Goal: Use online tool/utility: Use online tool/utility

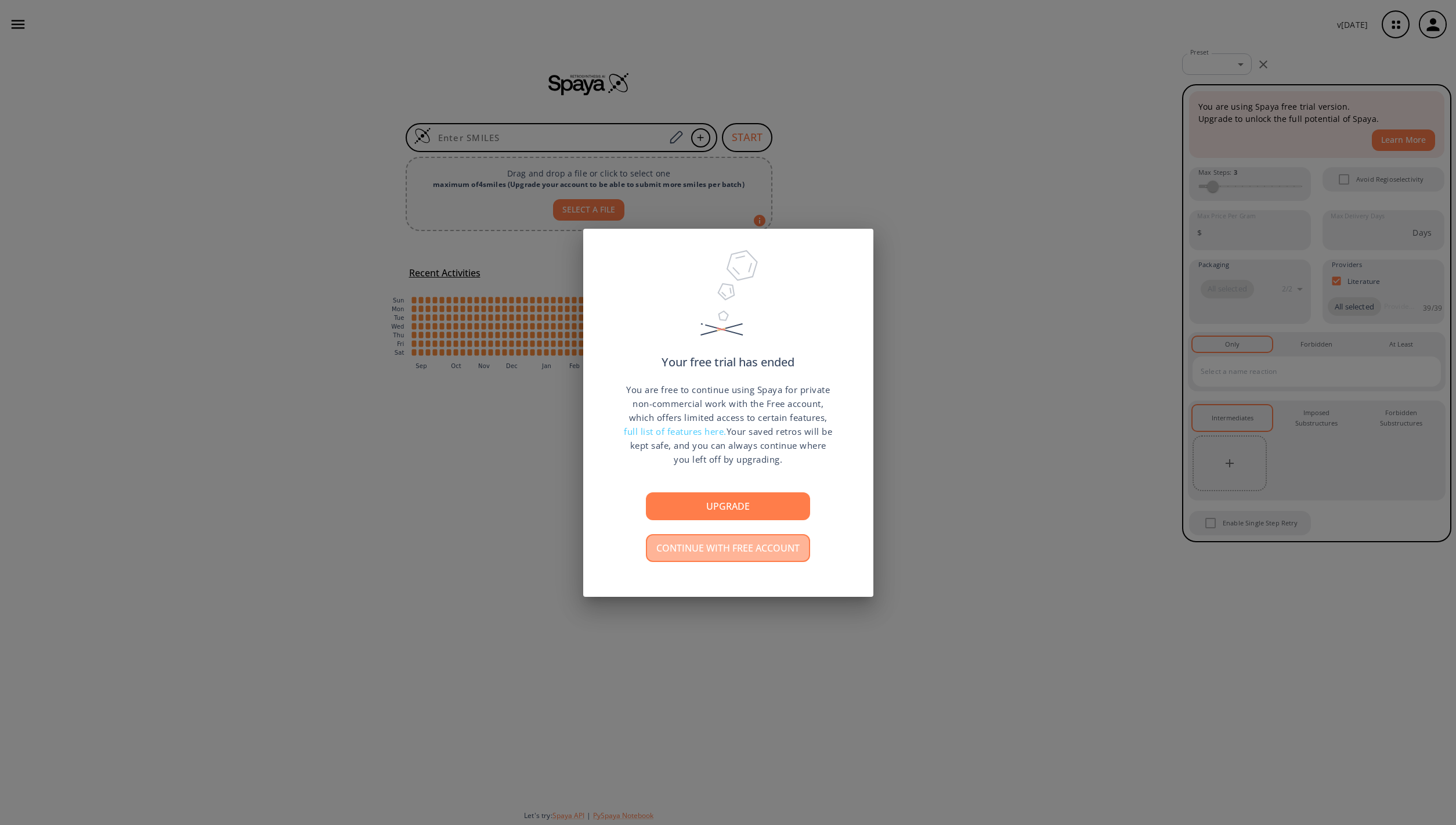
click at [745, 549] on button "Continue with free account" at bounding box center [728, 548] width 164 height 28
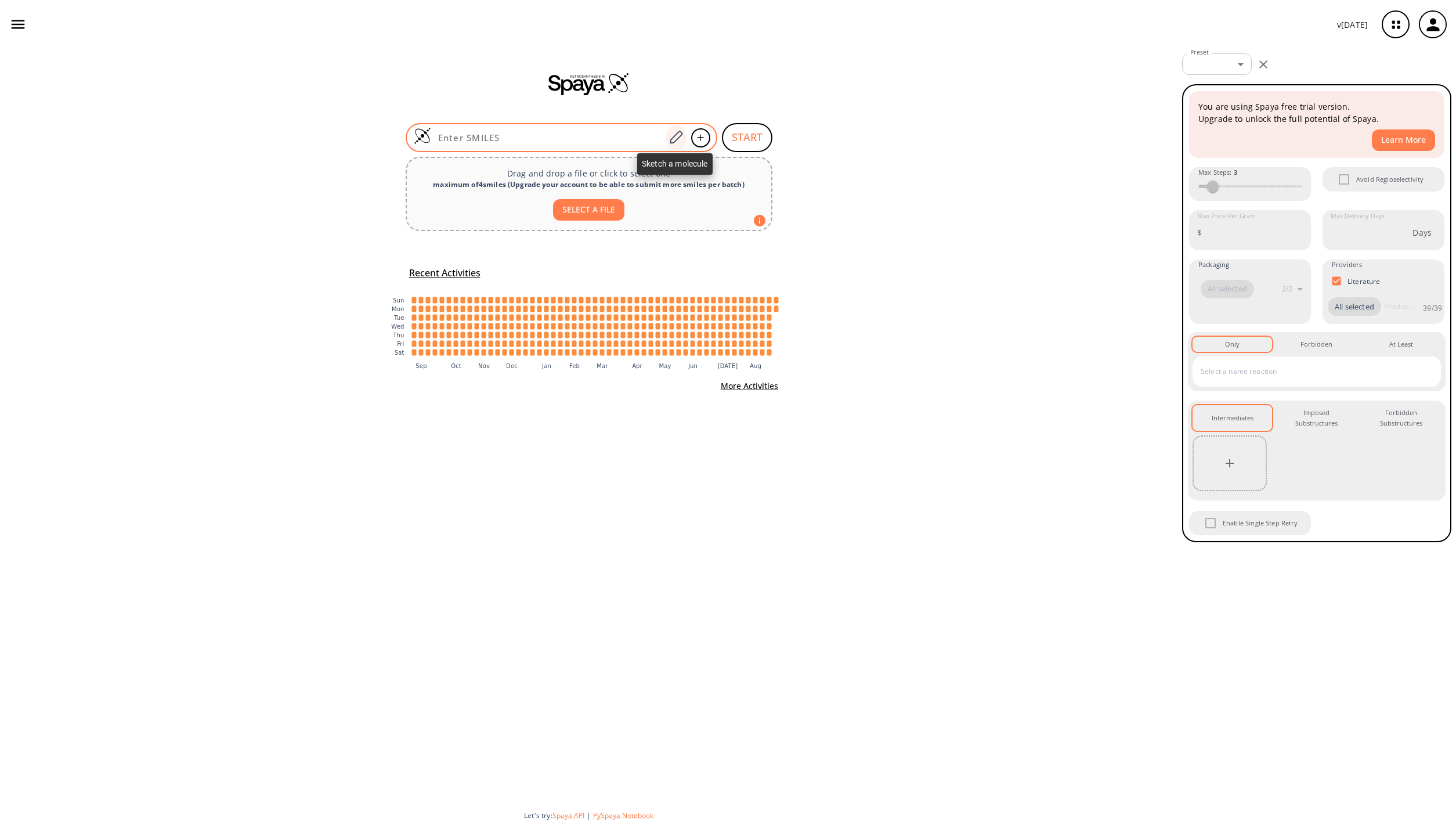
click at [673, 137] on icon at bounding box center [675, 137] width 16 height 15
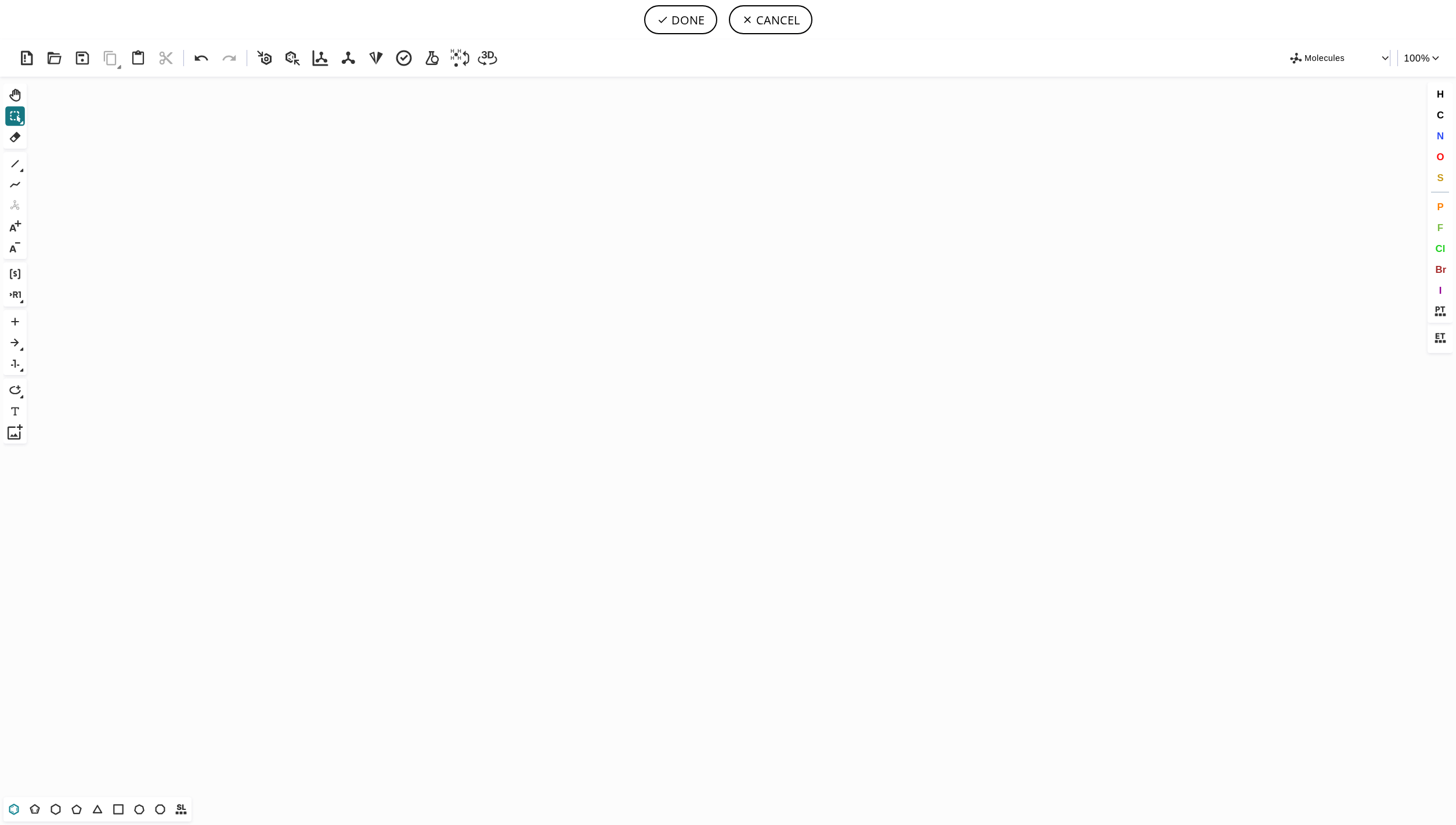
click at [18, 809] on icon at bounding box center [14, 809] width 15 height 15
click at [505, 361] on icon "Created with [PERSON_NAME] 2.3.0" at bounding box center [728, 437] width 1393 height 720
click at [20, 158] on icon at bounding box center [15, 164] width 15 height 15
click at [483, 348] on icon "Created with [PERSON_NAME] 2.3.0" at bounding box center [728, 437] width 1393 height 720
click at [541, 382] on icon "Created with [PERSON_NAME] 2.3.0 C H 3 C H 3" at bounding box center [728, 437] width 1393 height 720
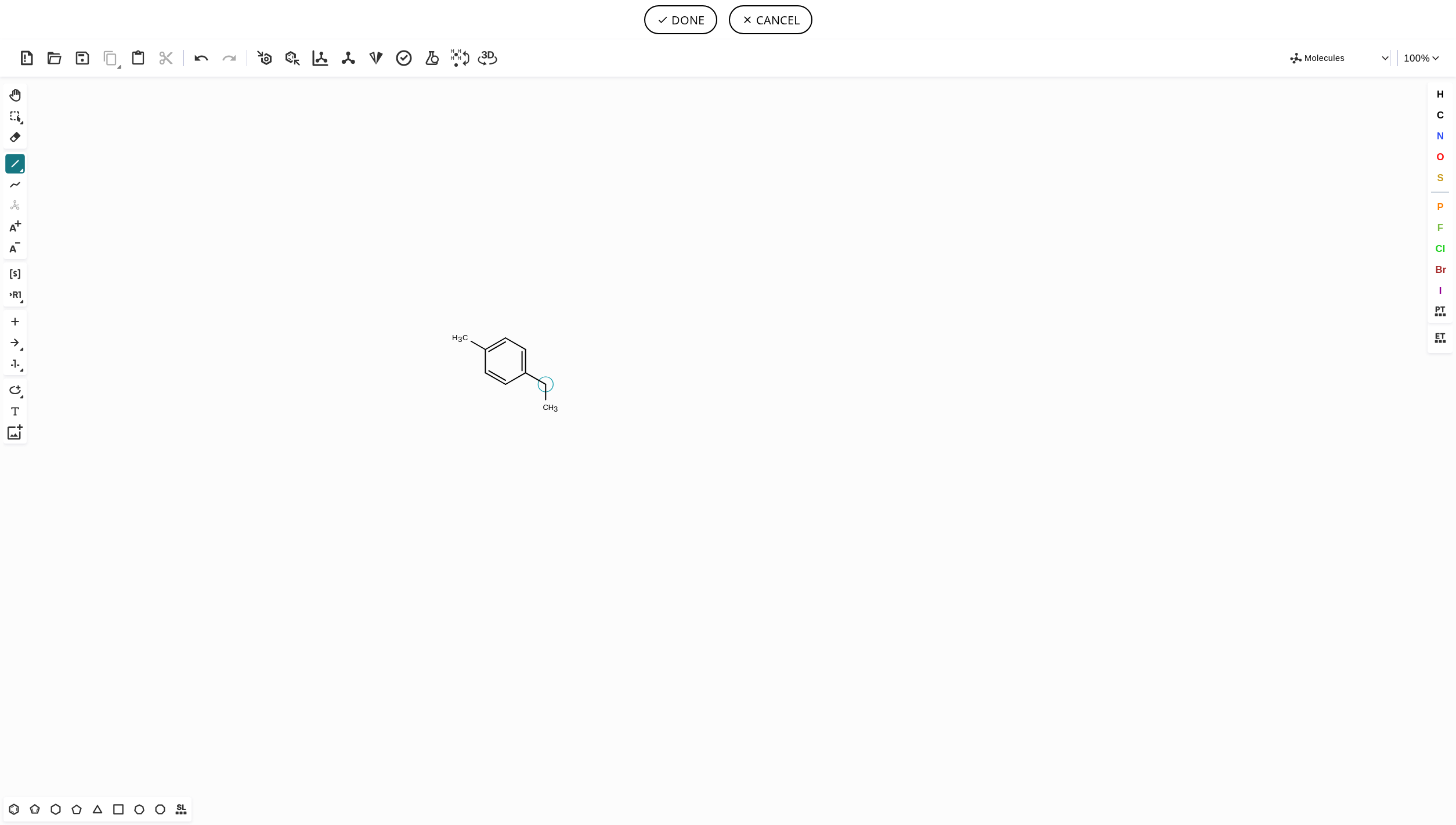
click at [544, 390] on icon "Created with [PERSON_NAME] 2.3.0 C H 3 C H 3" at bounding box center [728, 437] width 1393 height 720
click at [561, 376] on icon "Created with [PERSON_NAME] 2.3.0 C H 3 C H 2 C H 3" at bounding box center [728, 437] width 1393 height 720
click at [1439, 152] on span "O" at bounding box center [1440, 156] width 7 height 11
click at [546, 406] on tspan "O" at bounding box center [546, 406] width 6 height 9
click at [567, 376] on tspan "O" at bounding box center [566, 376] width 6 height 9
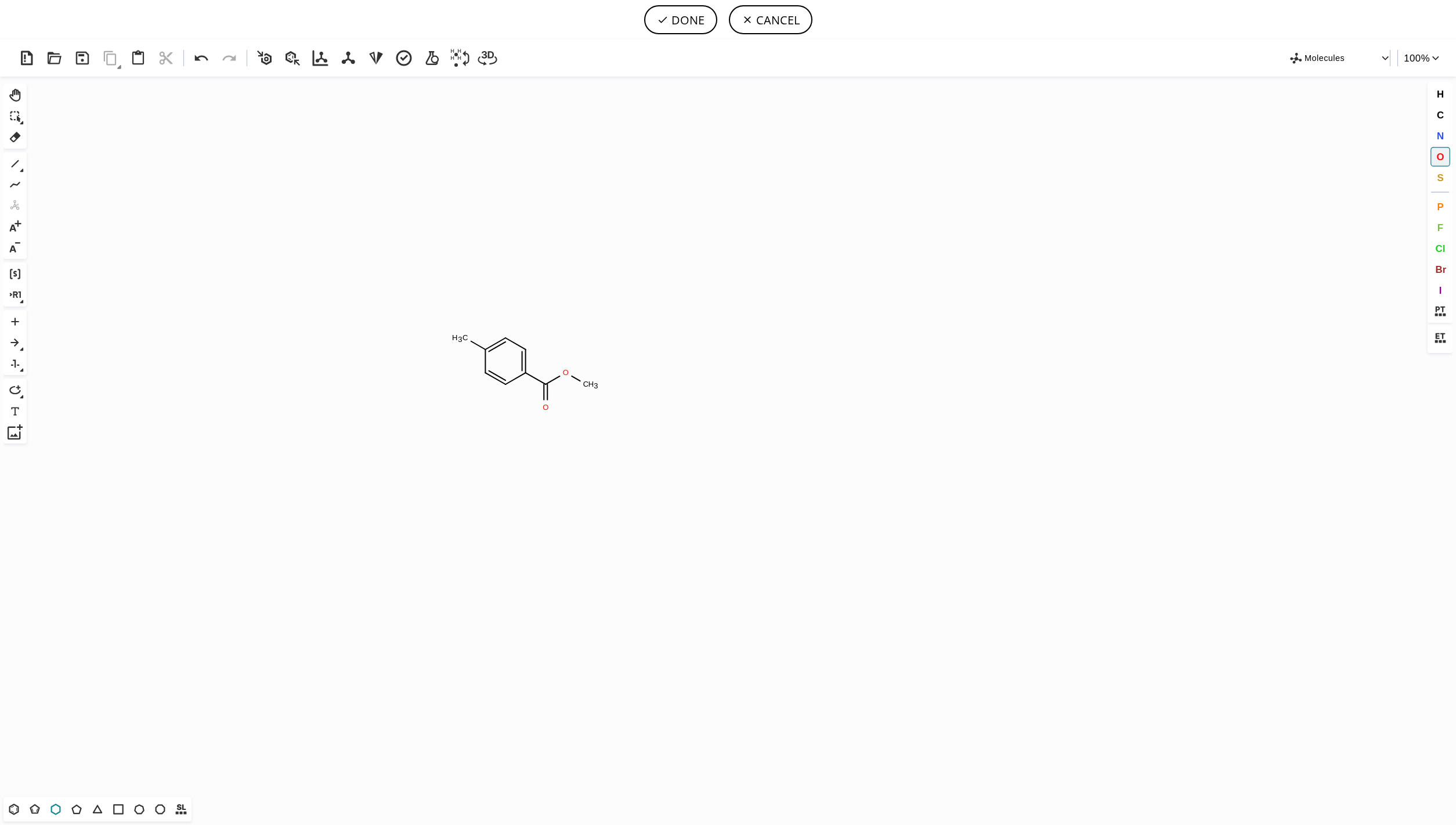
click at [62, 809] on icon at bounding box center [56, 809] width 15 height 15
click at [470, 340] on icon "Created with [PERSON_NAME] 2.3.0 C H 3 O O C H 3 O" at bounding box center [728, 437] width 1393 height 720
click at [18, 161] on icon at bounding box center [15, 164] width 7 height 7
click at [404, 304] on icon "Created with [PERSON_NAME] 2.3.0 C H 2 O O C H 3 O" at bounding box center [728, 437] width 1393 height 720
click at [368, 306] on icon "Created with [PERSON_NAME] 2.3.0 C H 3 O O C H 3 C H 2 O" at bounding box center [728, 437] width 1393 height 720
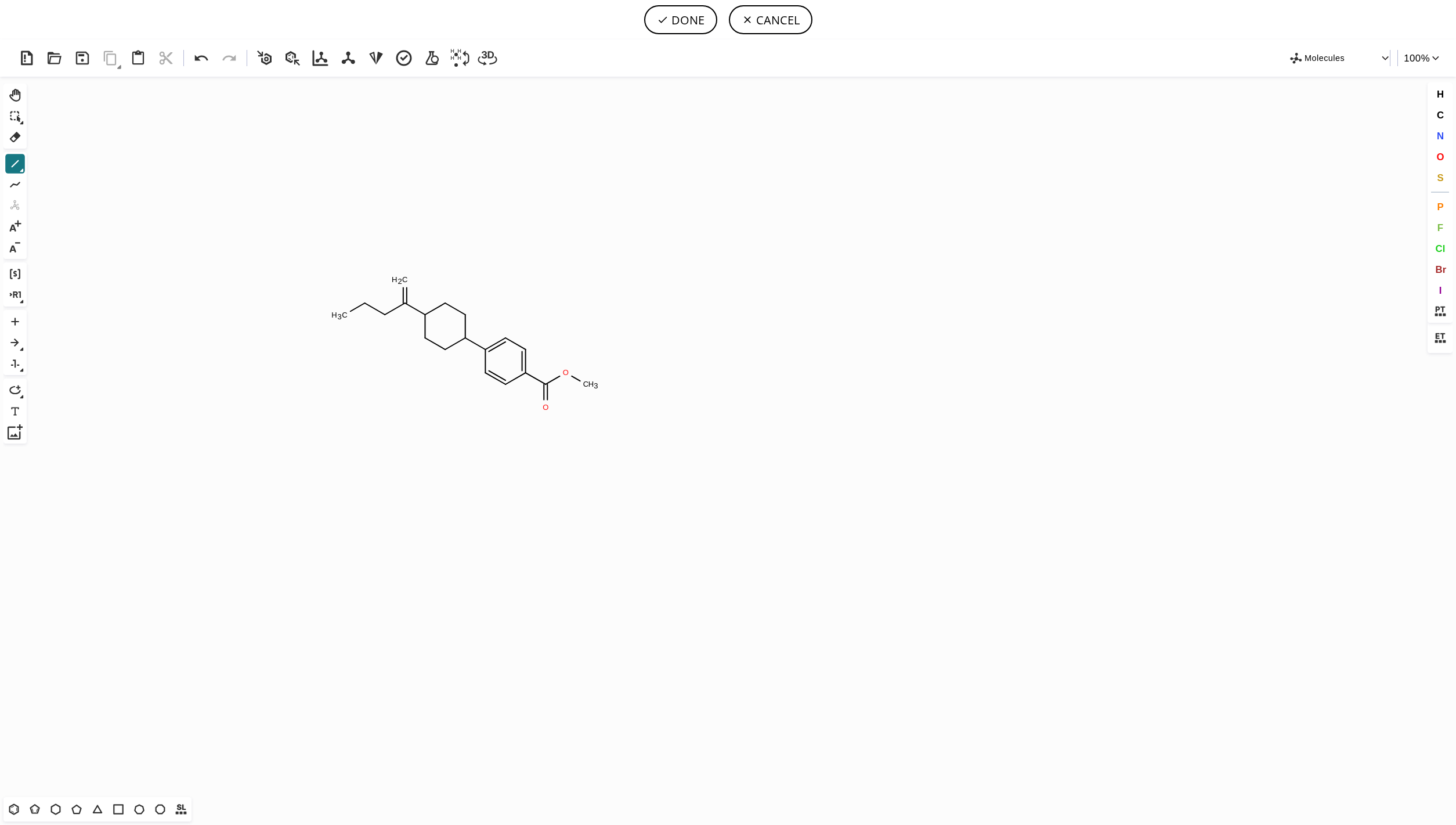
click at [368, 306] on icon "Created with [PERSON_NAME] 2.3.0 C H 3 O O C H 3 C H 2 O" at bounding box center [728, 437] width 1393 height 720
click at [368, 306] on icon "Created with [PERSON_NAME] 2.3.0 C H 3 C H 3 O O C H 3 C H 2 O" at bounding box center [728, 437] width 1393 height 720
drag, startPoint x: 1437, startPoint y: 157, endPoint x: 1427, endPoint y: 159, distance: 10.2
click at [1436, 157] on button "O" at bounding box center [1440, 156] width 20 height 20
drag, startPoint x: 367, startPoint y: 302, endPoint x: 388, endPoint y: 328, distance: 33.4
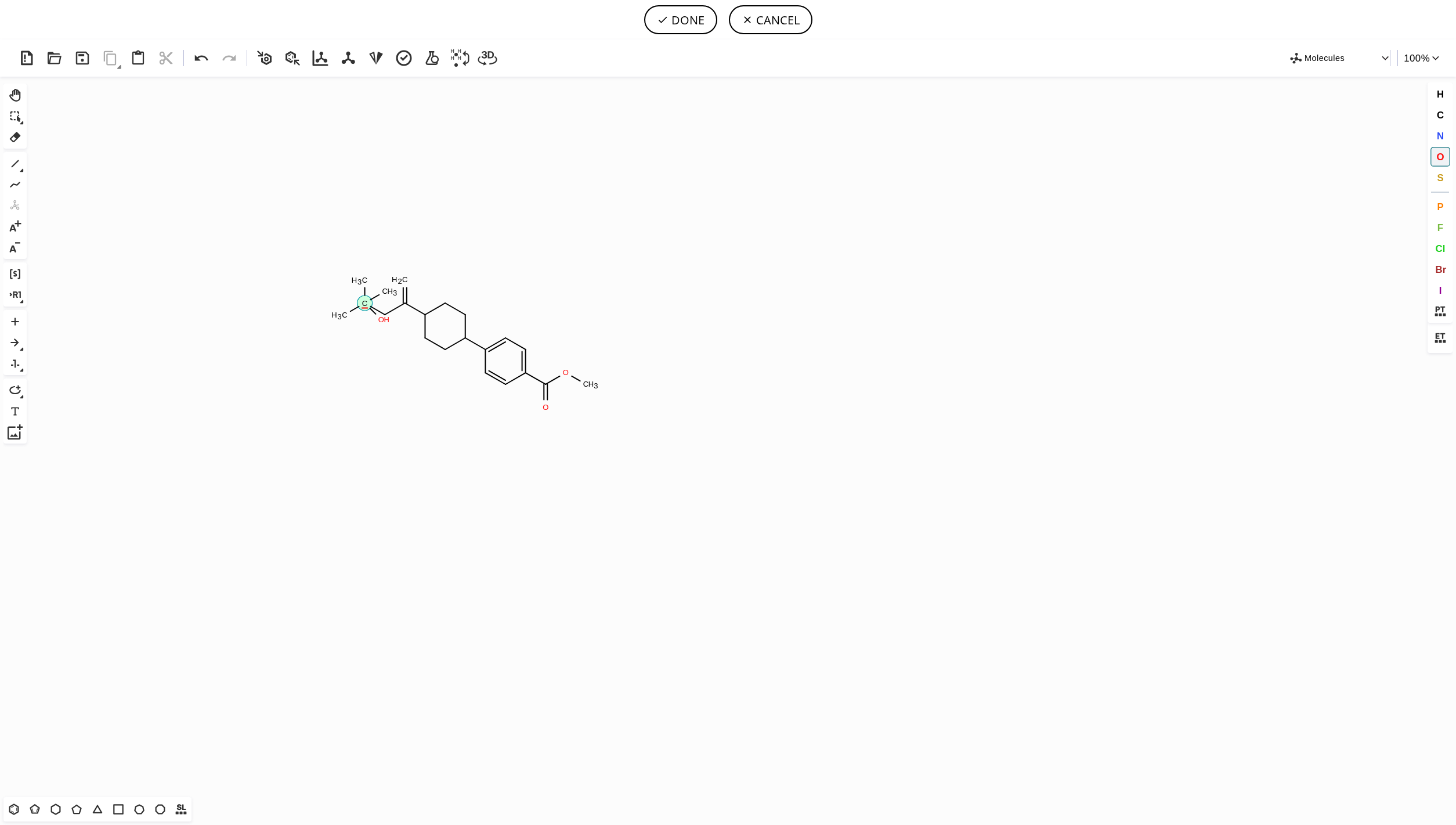
click at [388, 328] on icon "Created with [PERSON_NAME] 2.3.0 C C H 3 C H 3 C H 3 O O C H 3 C H 2 O H O" at bounding box center [728, 437] width 1393 height 720
click at [201, 57] on icon at bounding box center [202, 57] width 14 height 6
click at [386, 316] on tspan "O" at bounding box center [386, 316] width 6 height 9
click at [404, 279] on tspan "O" at bounding box center [403, 279] width 6 height 9
click at [1440, 133] on span "N" at bounding box center [1440, 135] width 7 height 11
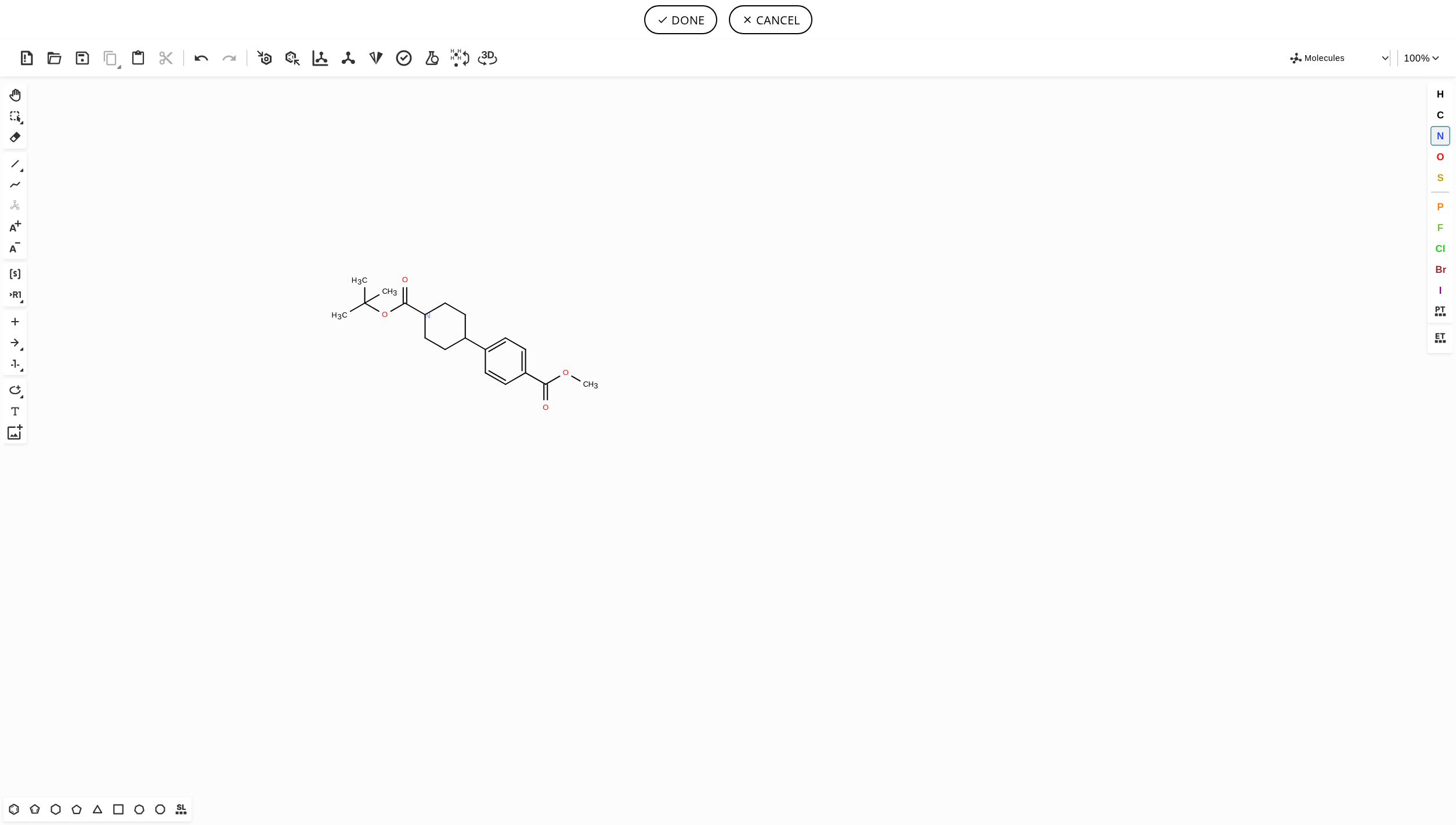
click at [427, 315] on tspan "N" at bounding box center [427, 315] width 6 height 9
click at [16, 162] on icon at bounding box center [15, 164] width 15 height 15
click at [431, 345] on icon "Created with [PERSON_NAME] 2.3.0 N O O C H 3 O O C H 3 C H 3 C H 3 N" at bounding box center [728, 437] width 1393 height 720
click at [685, 17] on button "DONE" at bounding box center [681, 20] width 73 height 29
type input "C1(C2CCN(C(OC(C)(C)C)=O)C=C2)C=CC(C(OC)=O)=CC=1"
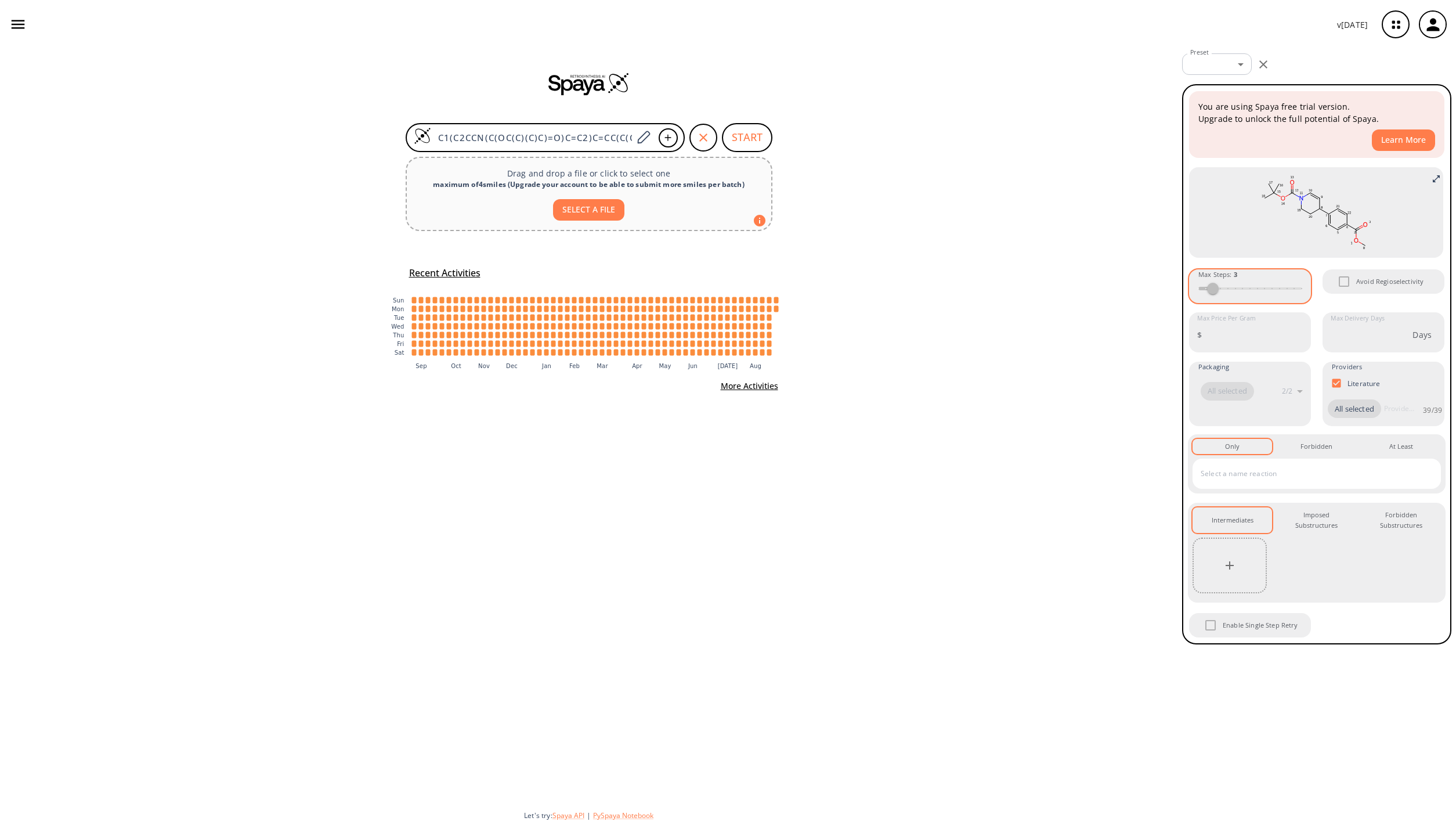
drag, startPoint x: 1215, startPoint y: 289, endPoint x: 1222, endPoint y: 289, distance: 7.0
click at [1222, 289] on div "Max Steps : 3" at bounding box center [1249, 286] width 122 height 34
click at [749, 137] on button "START" at bounding box center [747, 137] width 50 height 29
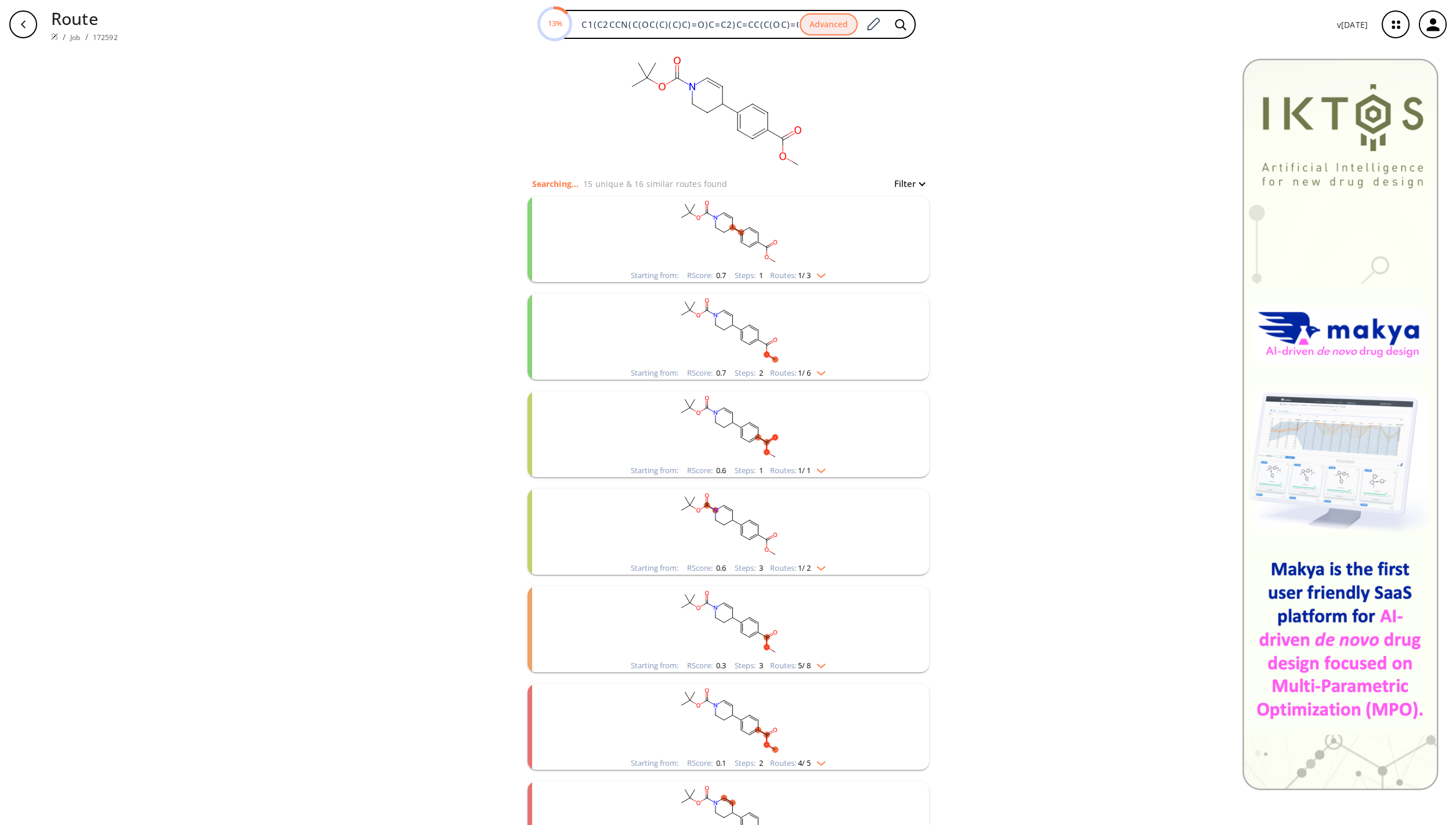
click at [1139, 311] on div "clear Searching... 15 unique & 16 similar routes found Filter Starting from: [G…" at bounding box center [728, 490] width 1456 height 882
click at [819, 275] on img "clusters" at bounding box center [818, 273] width 15 height 10
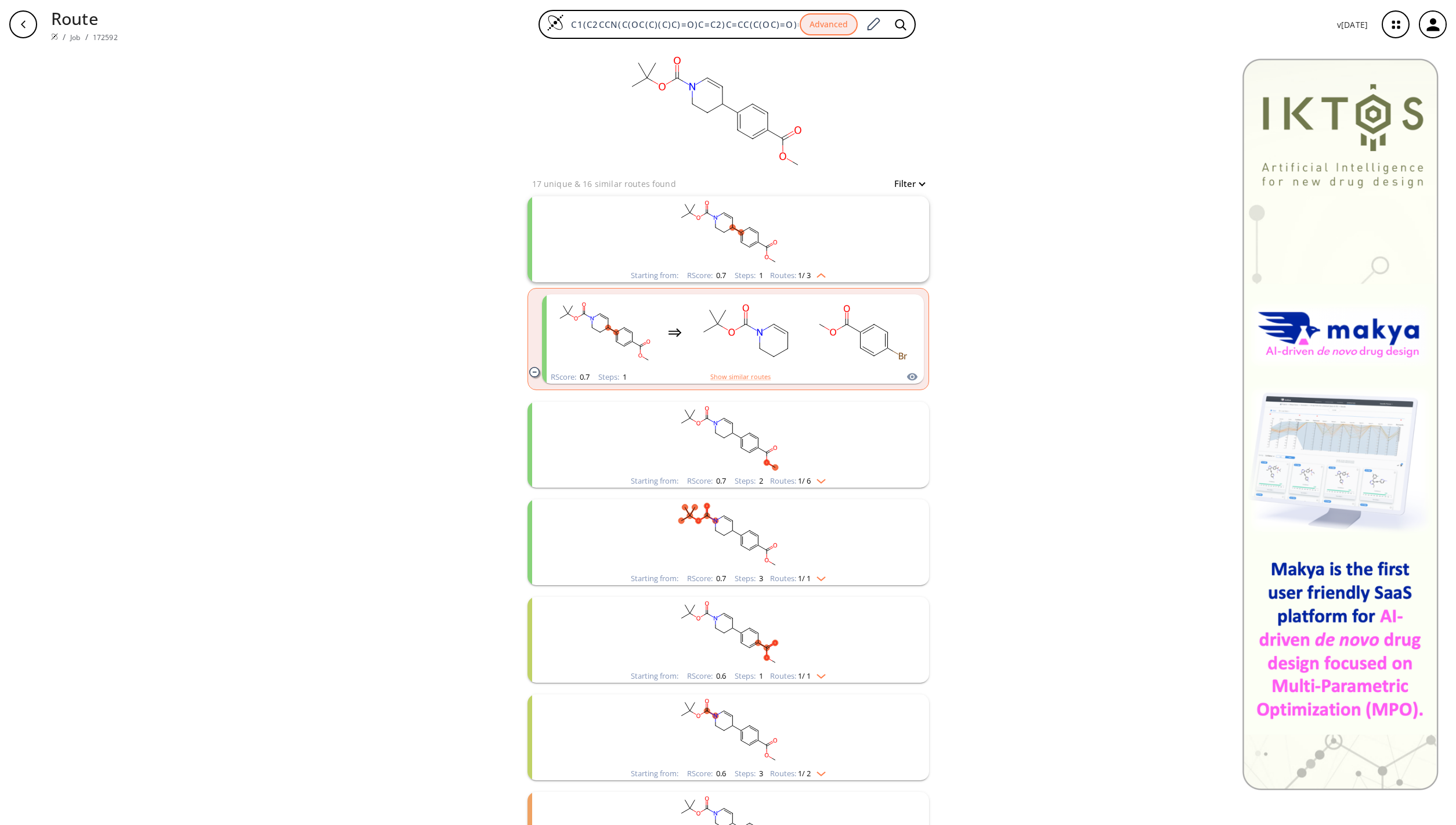
click at [817, 273] on img "clusters" at bounding box center [818, 273] width 15 height 10
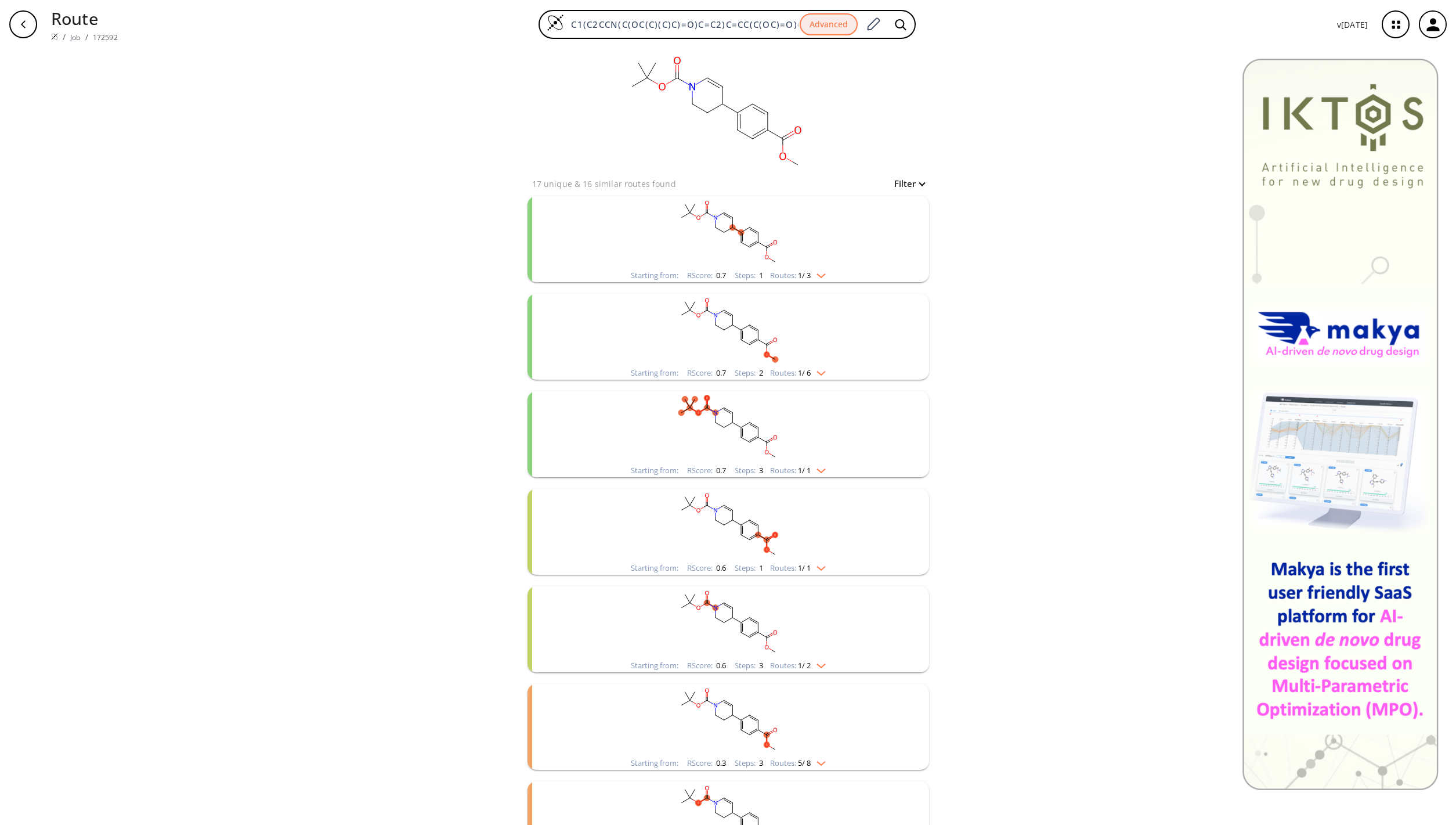
click at [817, 373] on img "clusters" at bounding box center [818, 371] width 15 height 10
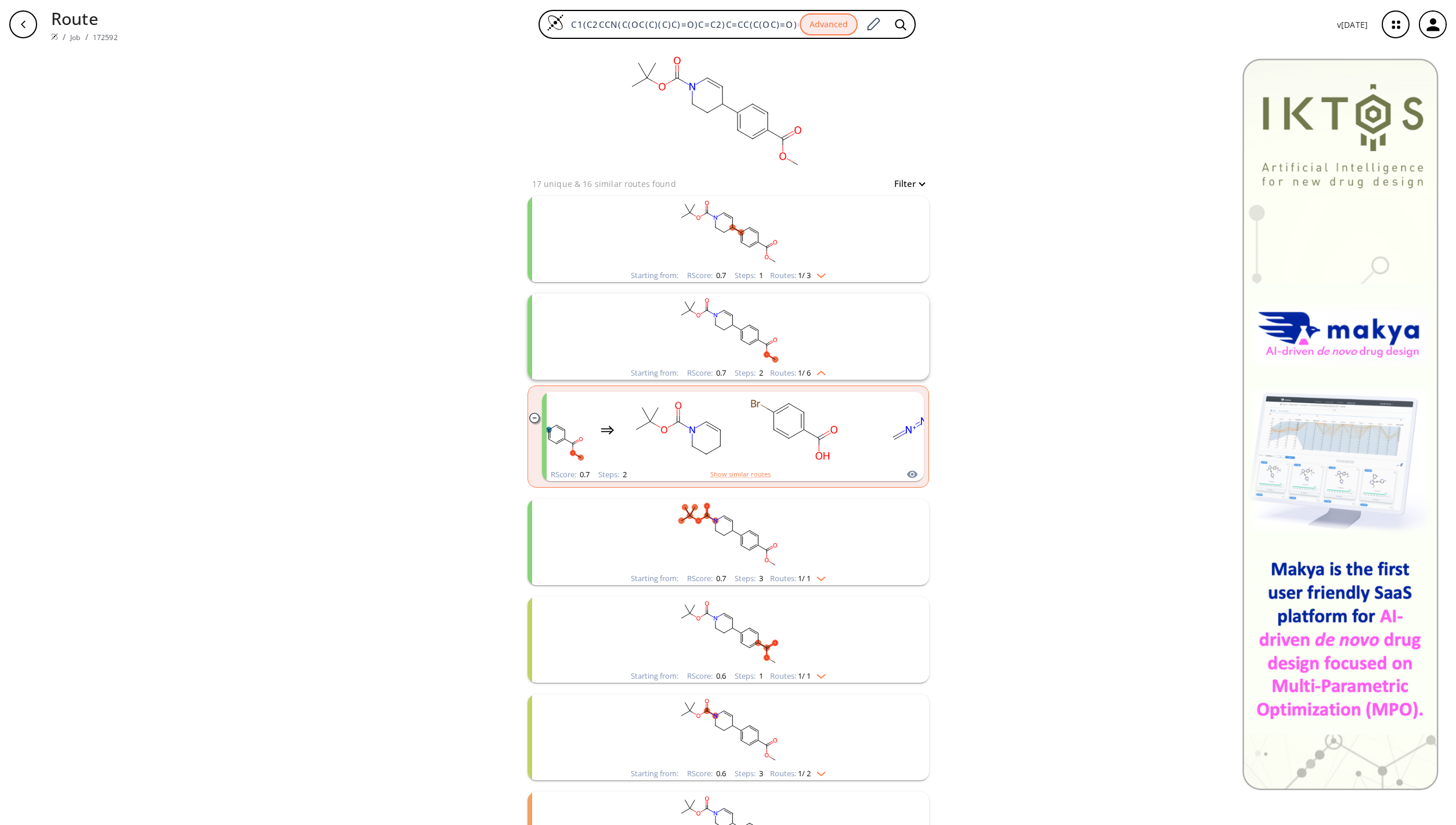
click at [532, 417] on icon "clusters" at bounding box center [534, 417] width 10 height 10
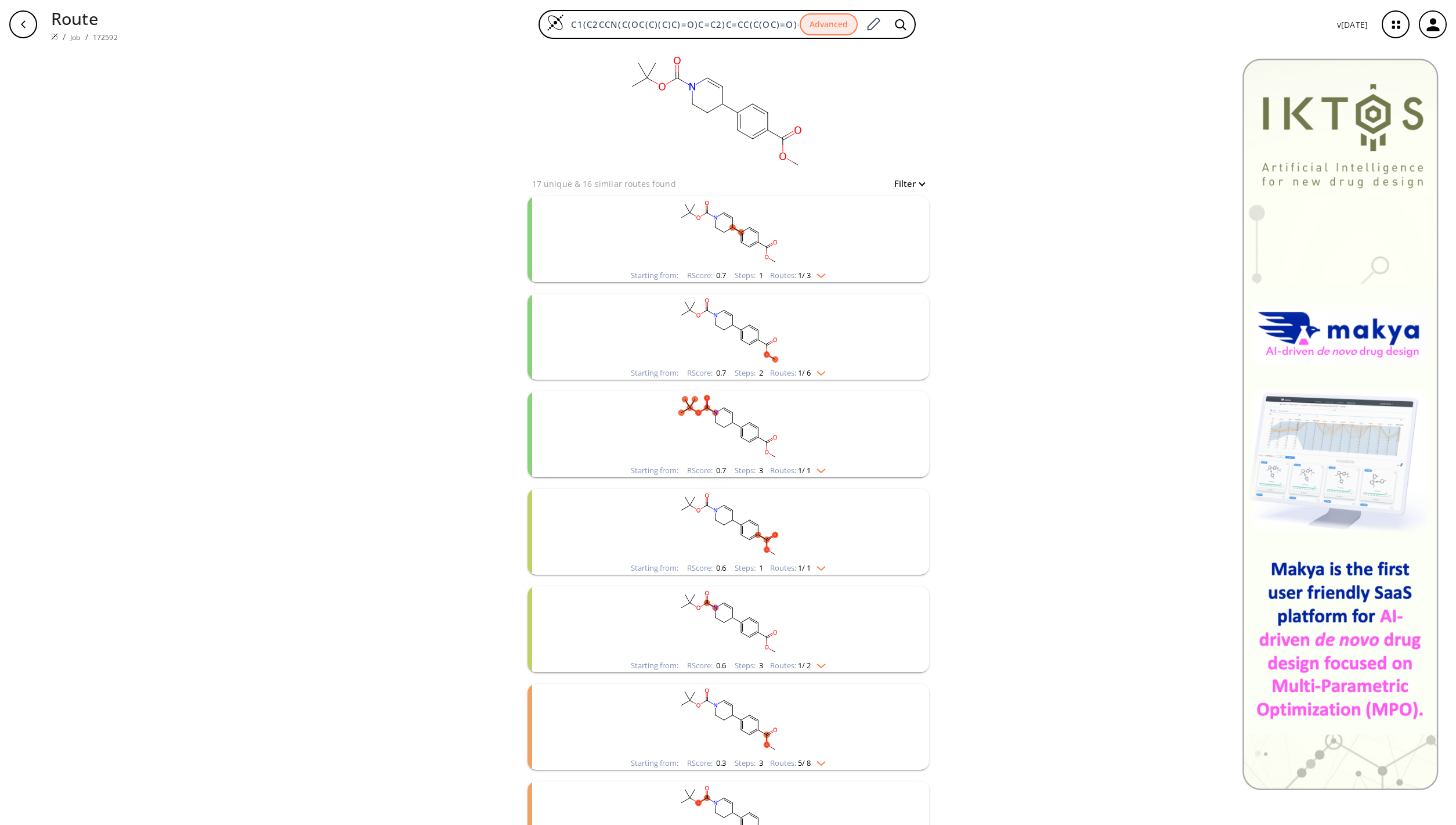
click at [819, 277] on div "Routes: 1 / 3" at bounding box center [798, 275] width 56 height 7
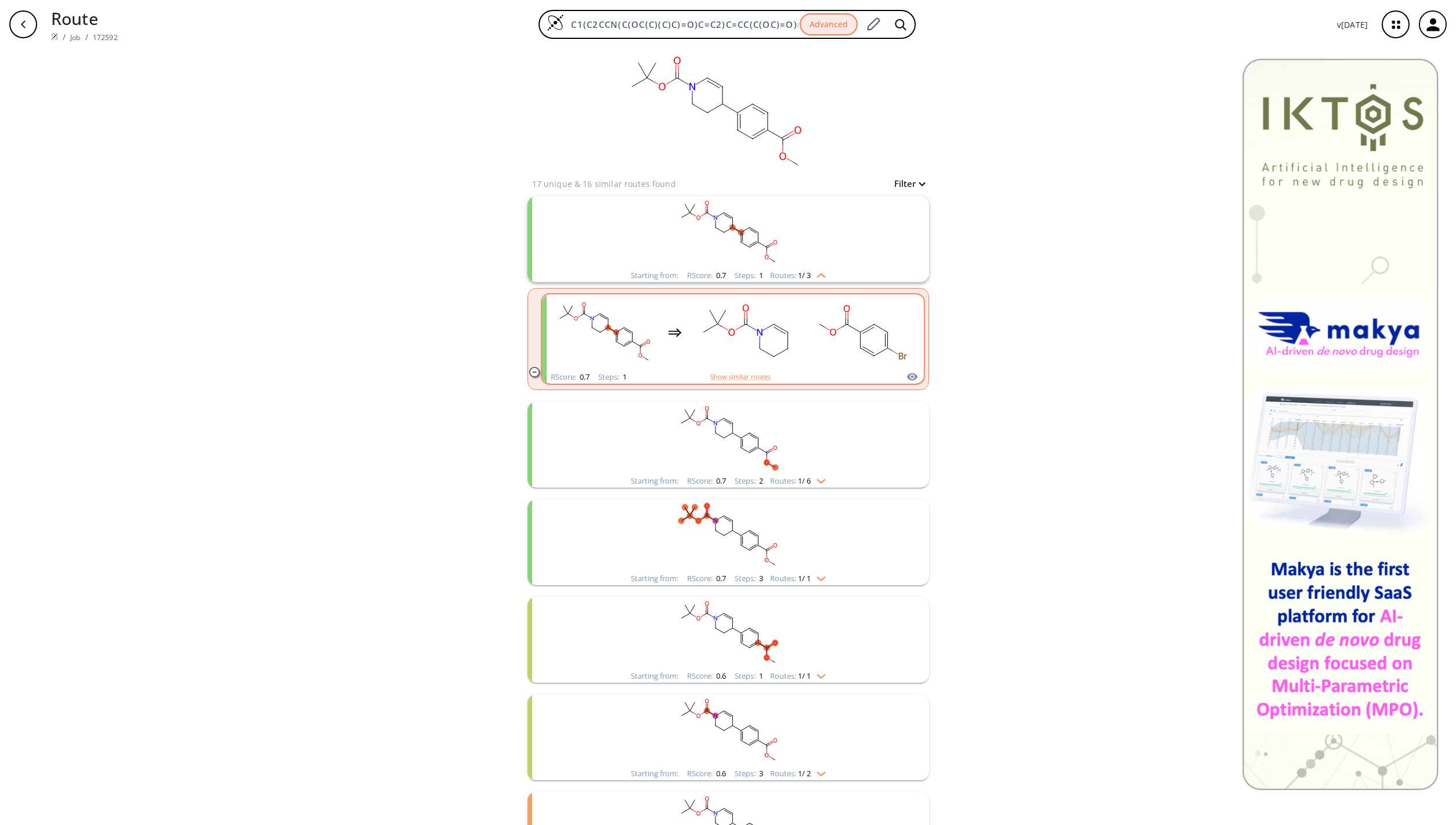
click at [893, 366] on rect "clusters" at bounding box center [862, 332] width 105 height 73
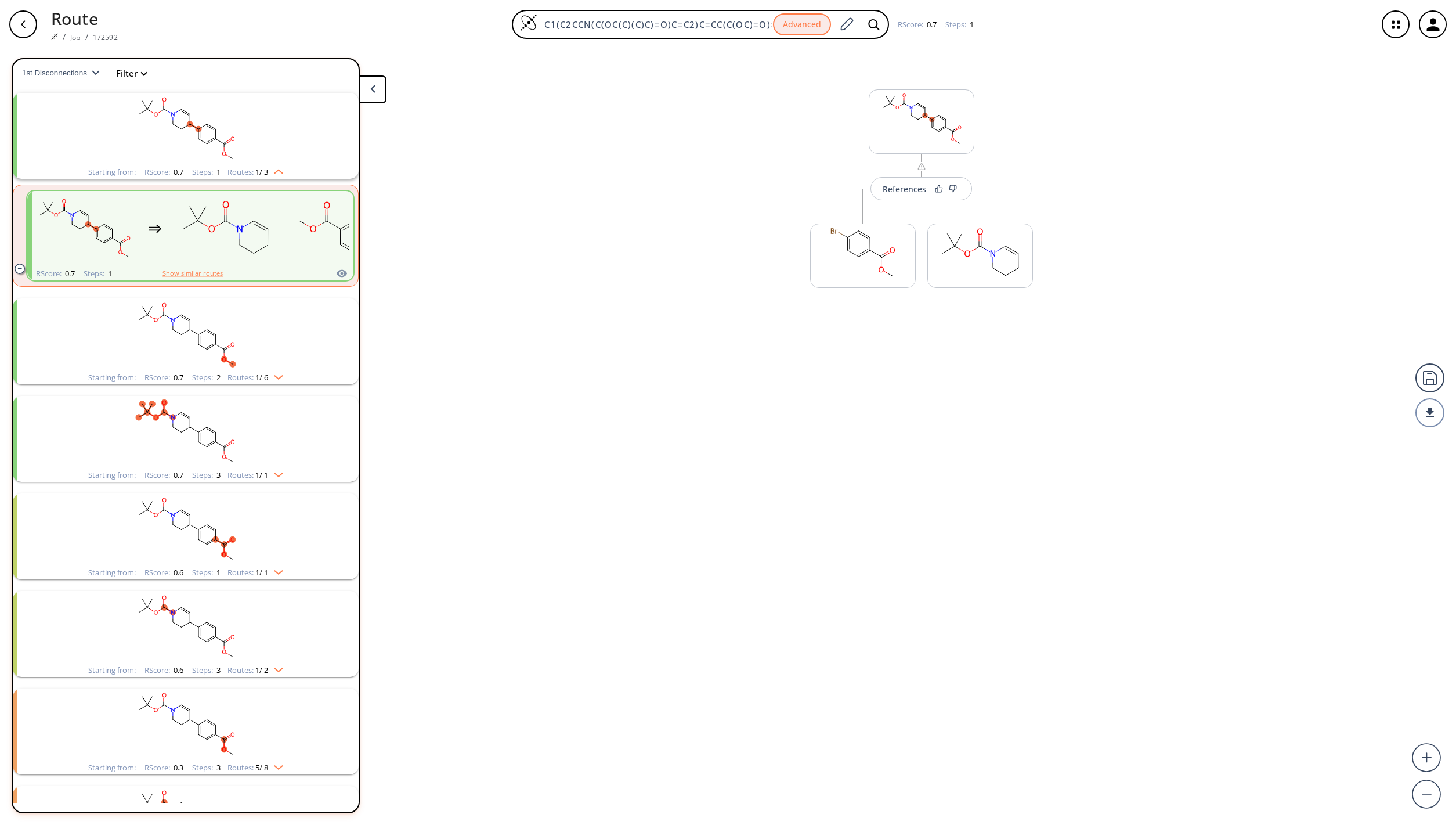
scroll to position [27, 0]
click at [888, 271] on rect at bounding box center [863, 253] width 105 height 59
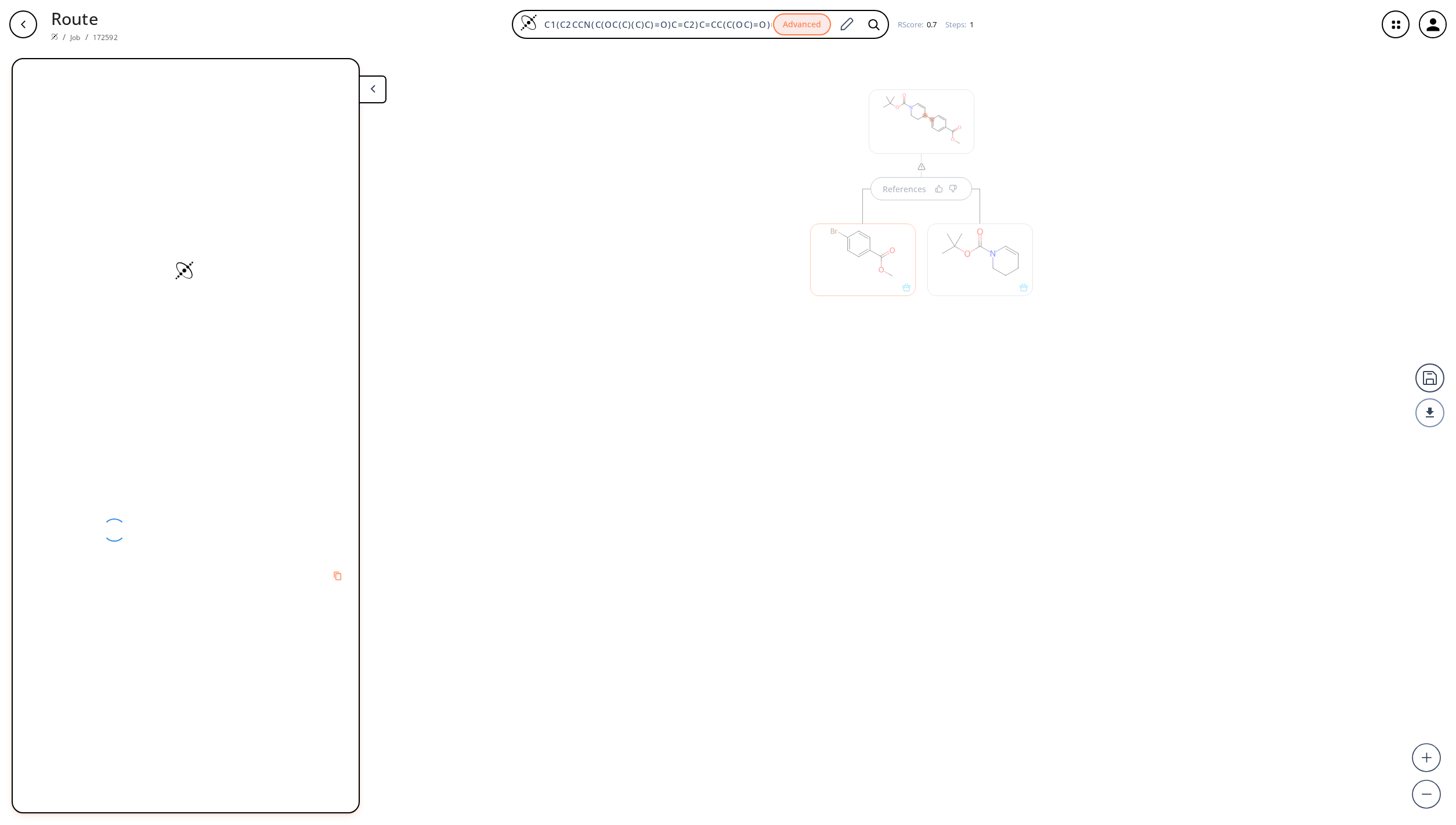
scroll to position [0, 0]
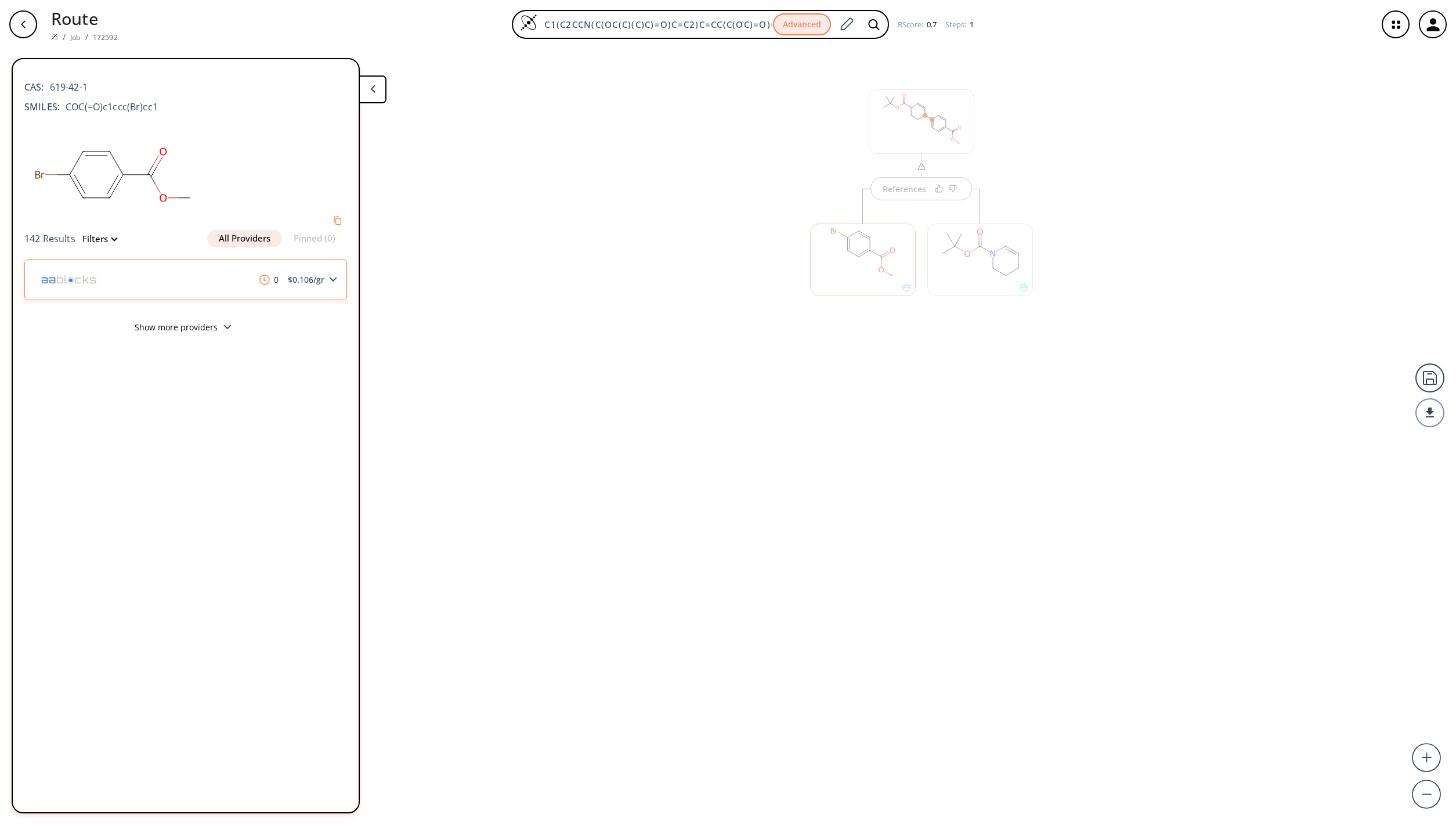
click at [332, 281] on icon at bounding box center [333, 279] width 8 height 5
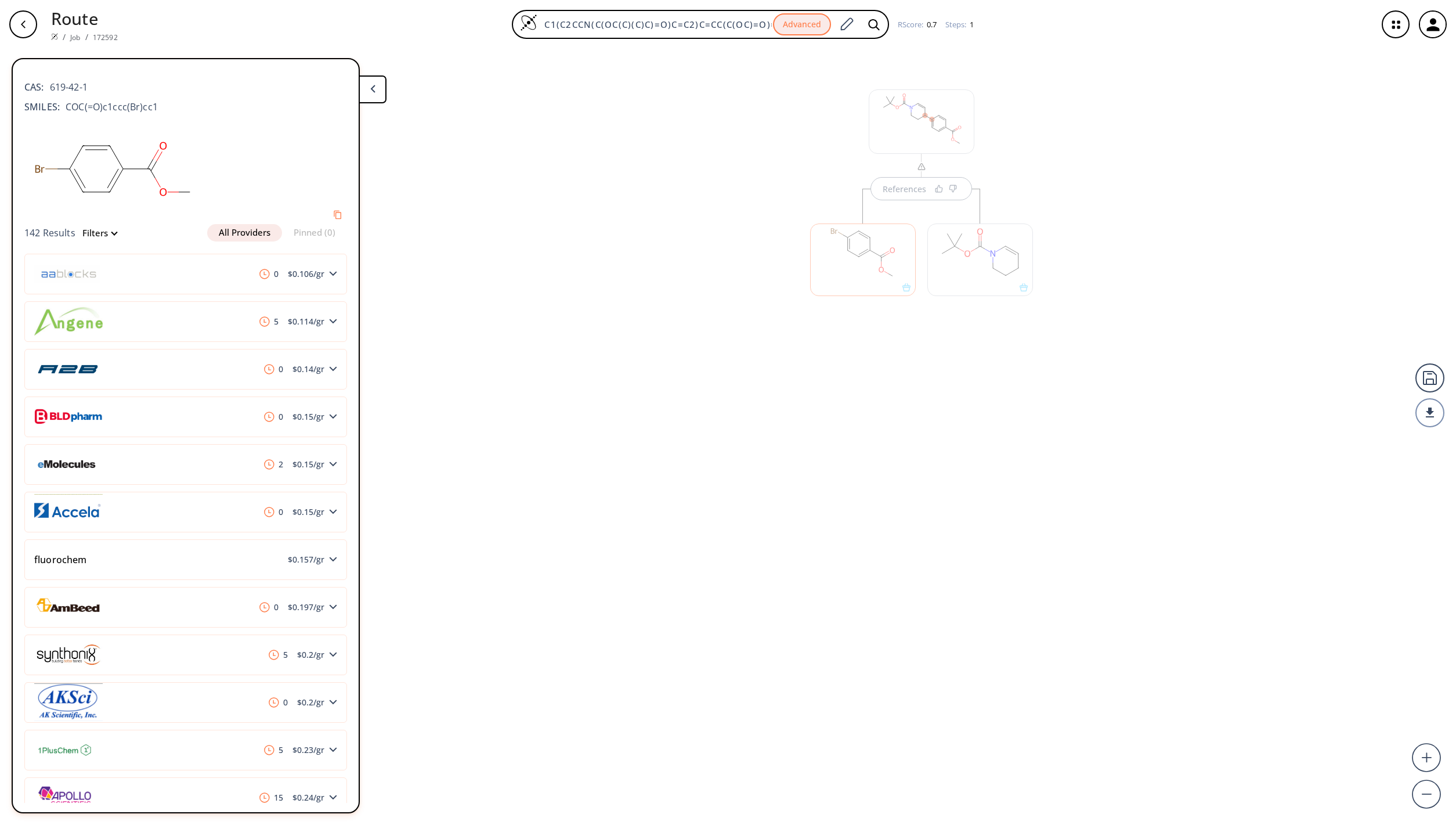
click at [367, 203] on div "CAS: 619-42-1 SMILES: COC(=O)c1ccc(Br)cc1 142 Results Filters All Providers Pin…" at bounding box center [199, 435] width 375 height 755
click at [374, 89] on icon at bounding box center [373, 89] width 5 height 8
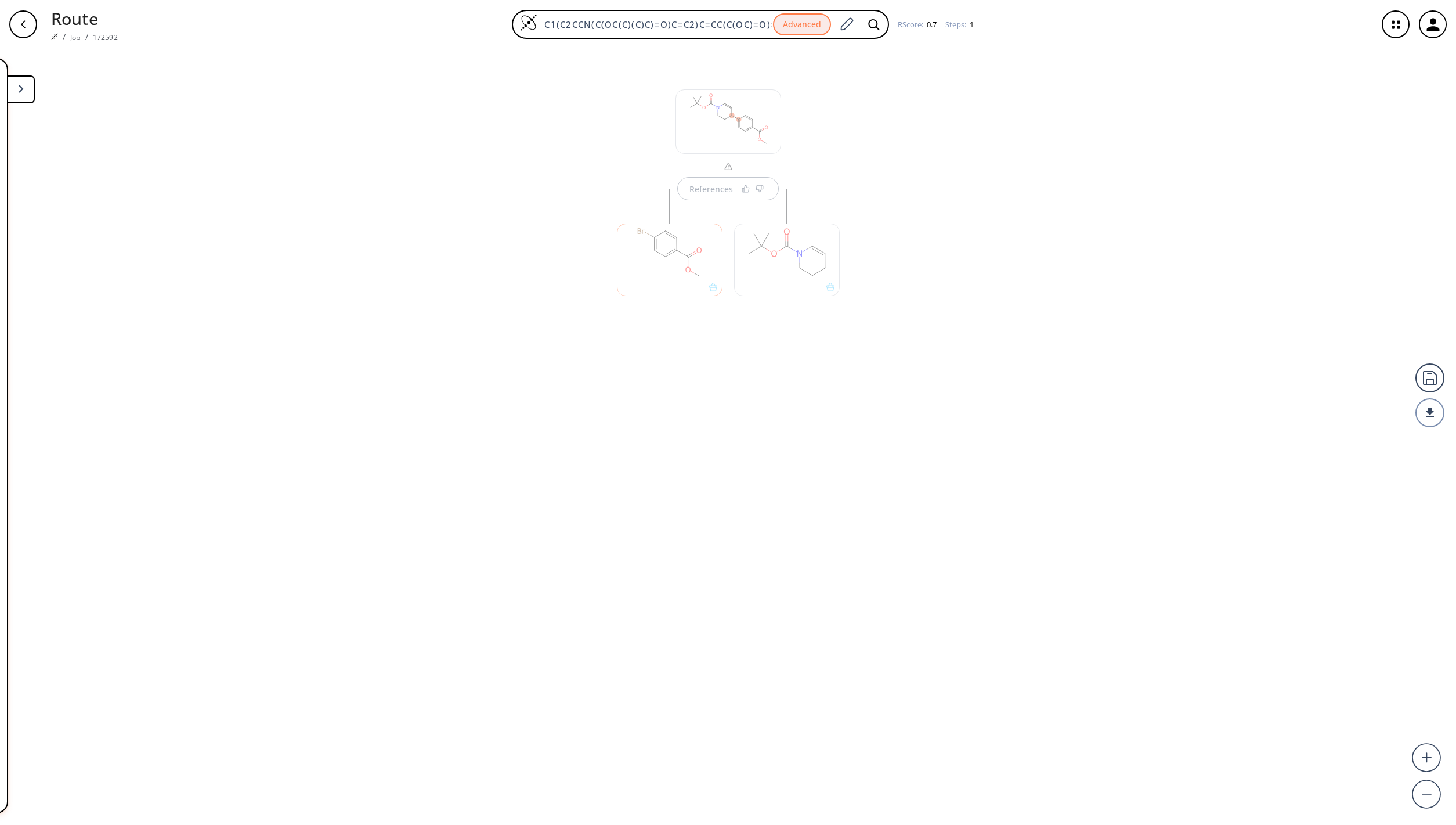
click at [745, 273] on div at bounding box center [786, 260] width 105 height 73
click at [773, 260] on rect at bounding box center [787, 253] width 105 height 59
click at [22, 89] on polygon at bounding box center [20, 88] width 5 height 7
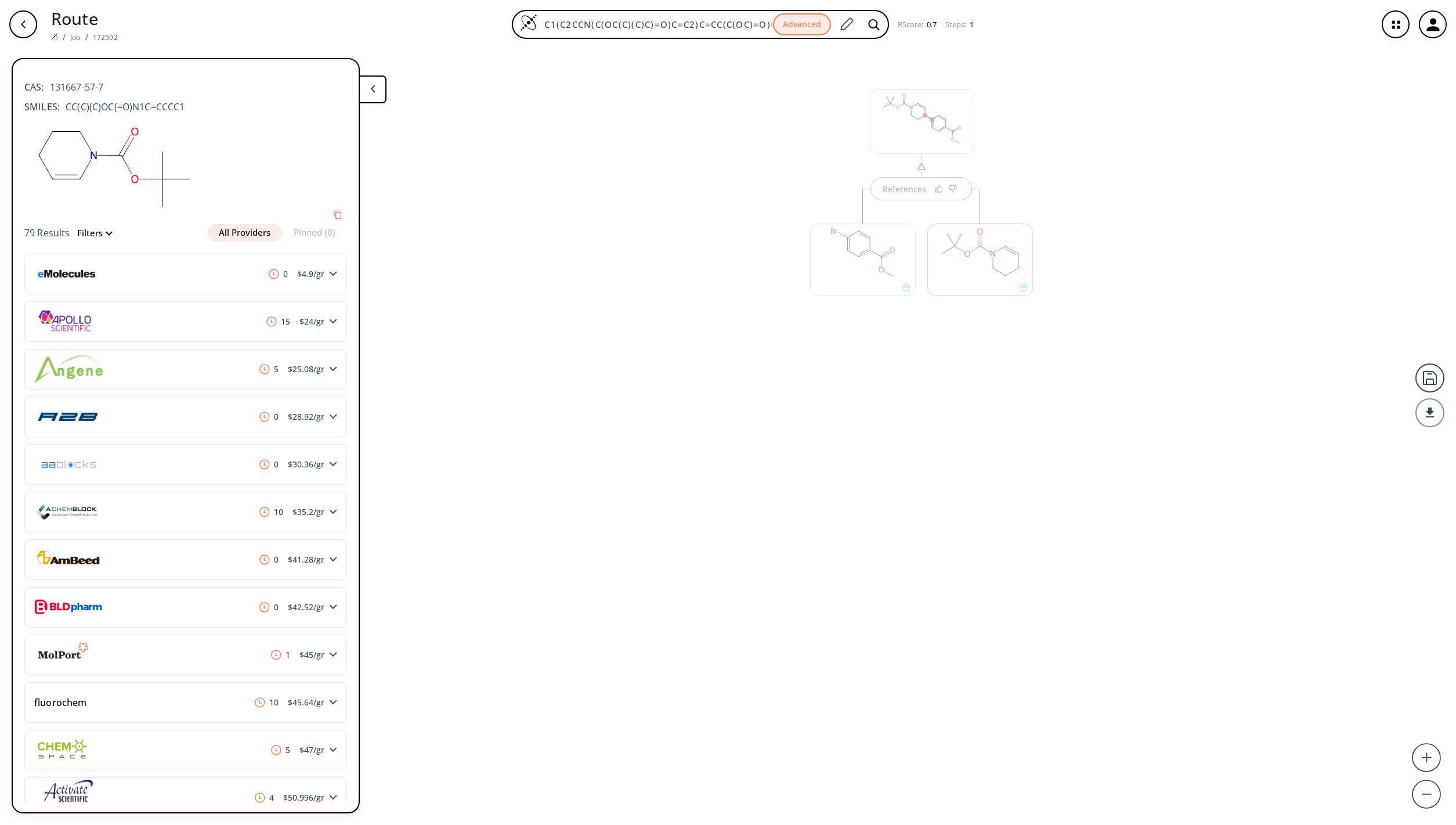
click at [376, 94] on button at bounding box center [372, 89] width 28 height 28
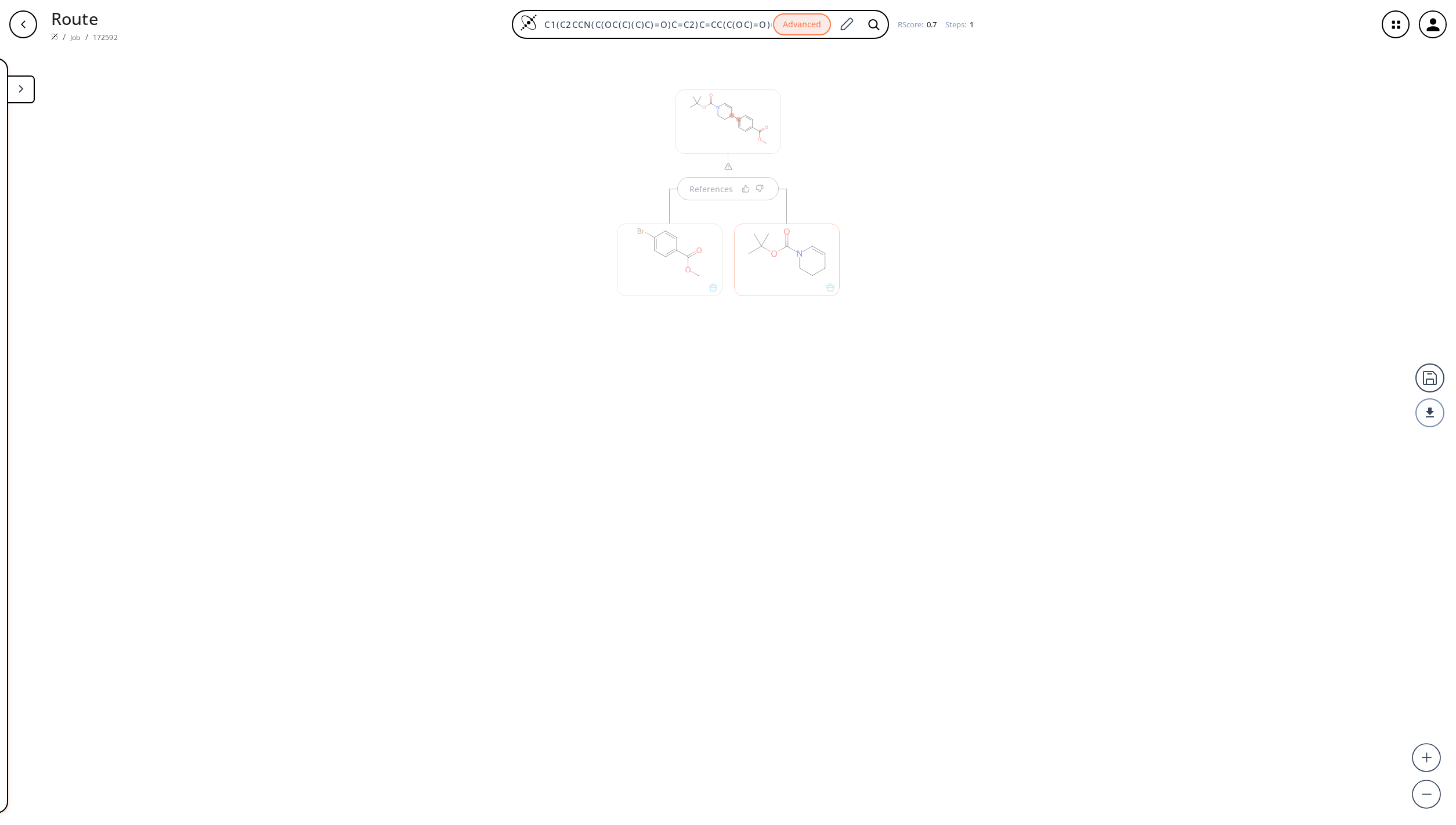
click at [732, 196] on div at bounding box center [787, 254] width 118 height 130
click at [736, 192] on button "References" at bounding box center [728, 188] width 101 height 23
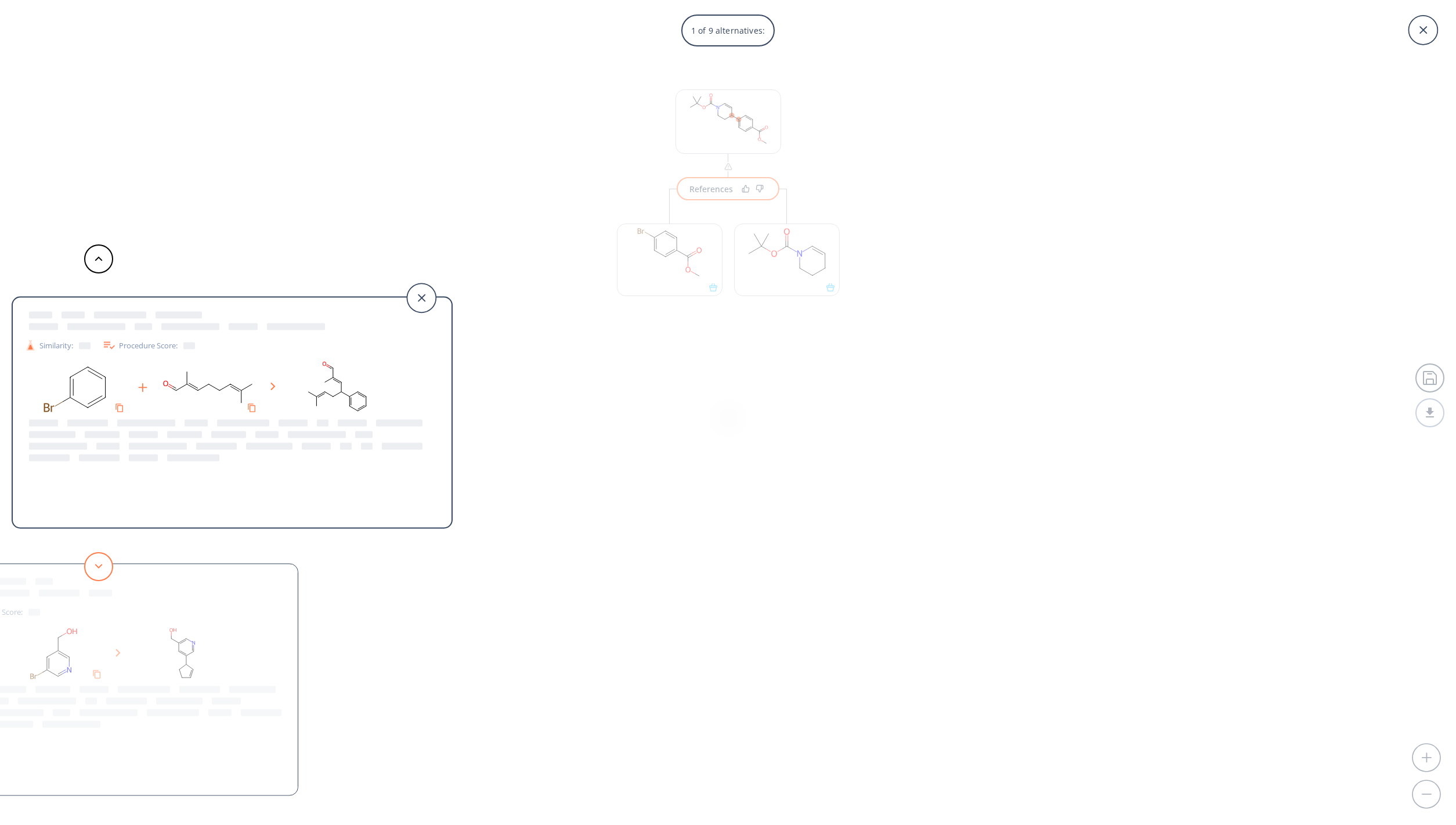
click at [98, 571] on button at bounding box center [99, 566] width 29 height 29
